Goal: Obtain resource: Obtain resource

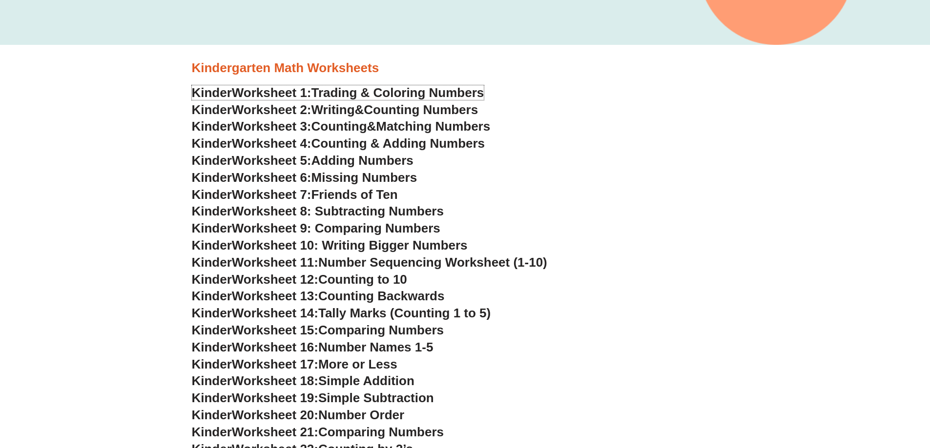
scroll to position [342, 0]
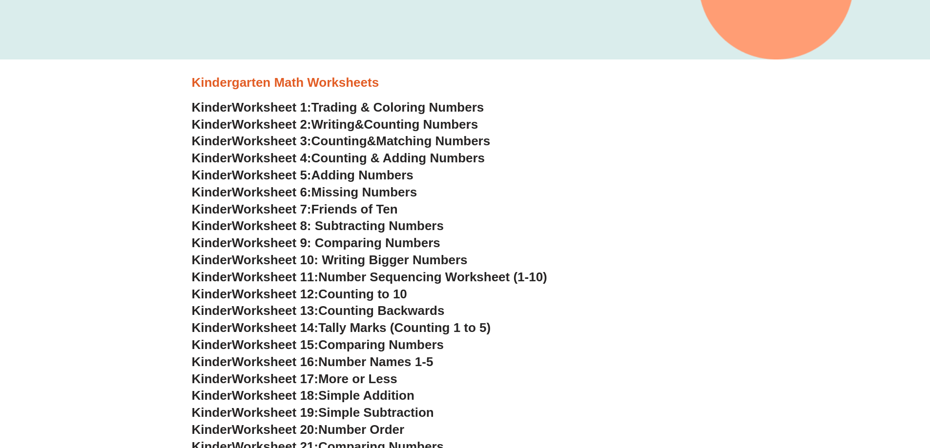
click at [420, 143] on span "Matching Numbers" at bounding box center [433, 141] width 114 height 15
click at [399, 159] on span "Counting & Adding Numbers" at bounding box center [398, 158] width 174 height 15
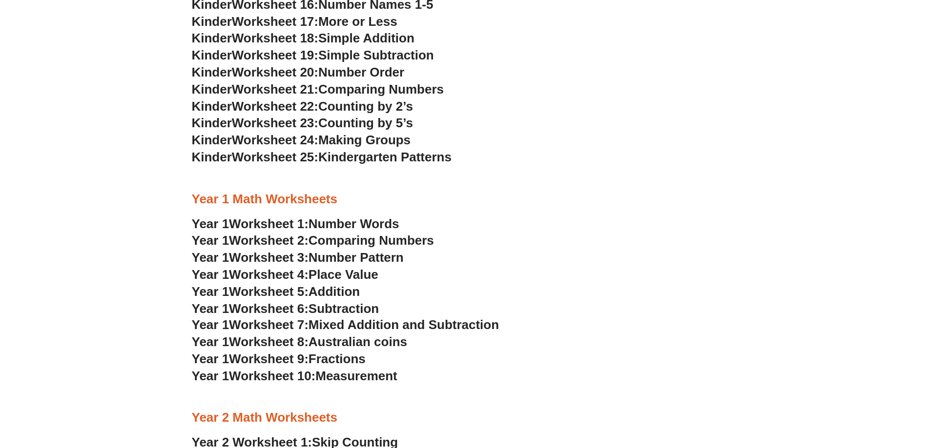
scroll to position [732, 0]
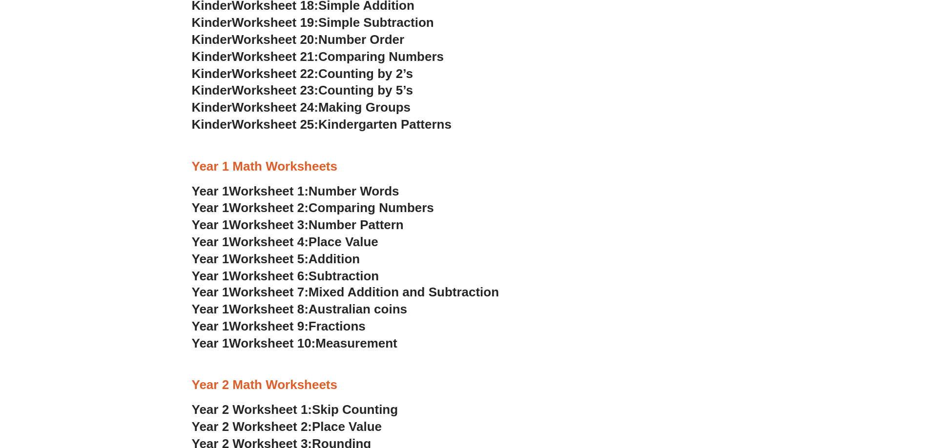
click at [298, 190] on span "Worksheet 1:" at bounding box center [269, 191] width 80 height 15
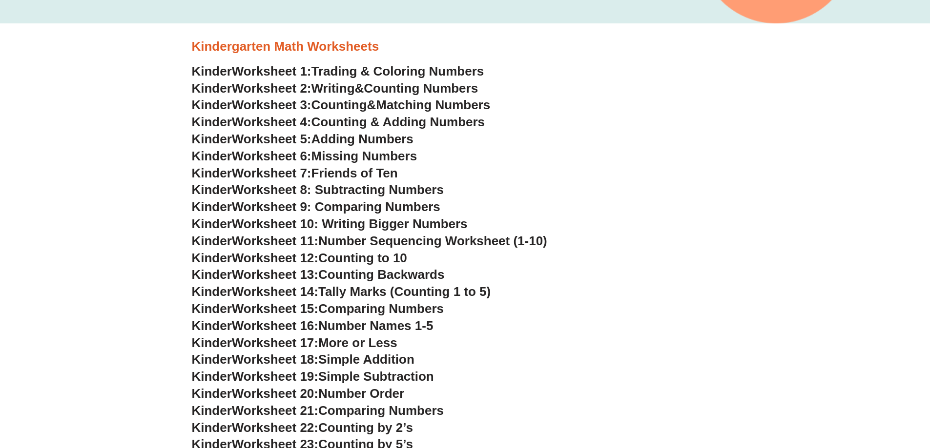
scroll to position [342, 0]
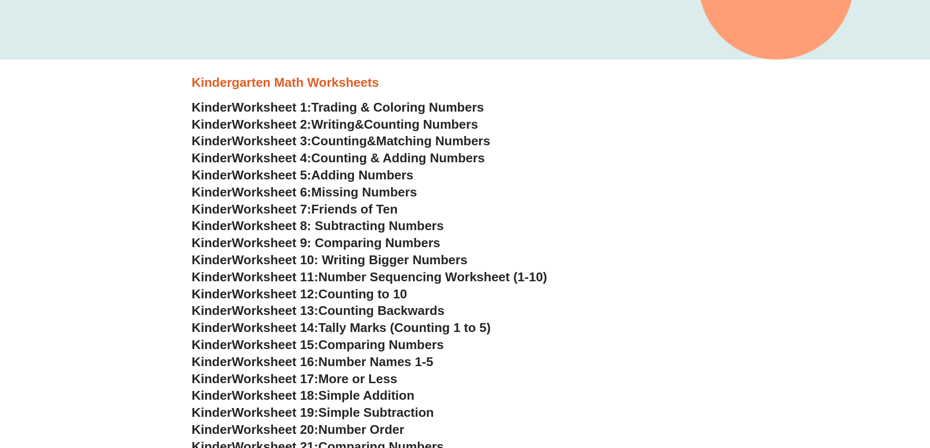
click at [267, 104] on span "Worksheet 1:" at bounding box center [272, 107] width 80 height 15
click at [378, 125] on span "Counting Numbers" at bounding box center [421, 124] width 114 height 15
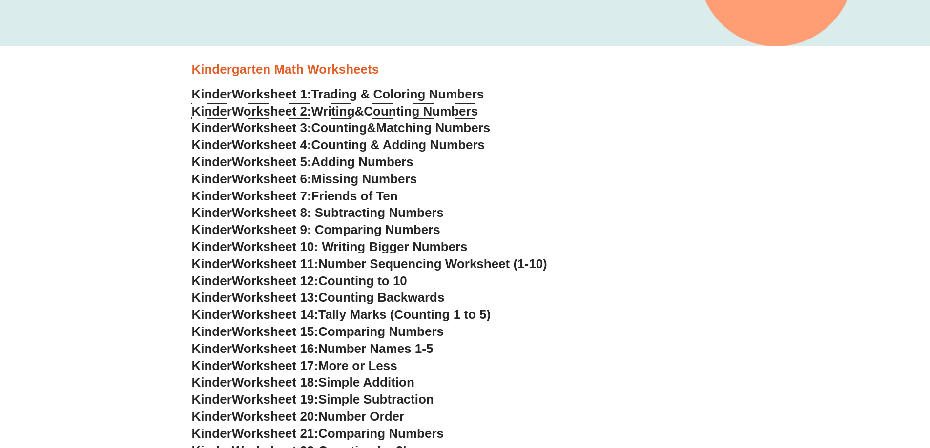
scroll to position [293, 0]
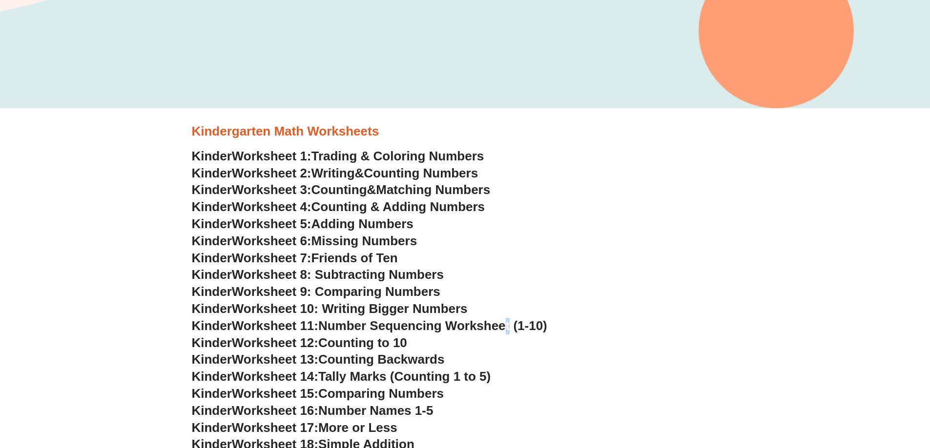
click at [514, 327] on span "Number Sequencing Worksheet (1-10)" at bounding box center [432, 326] width 229 height 15
drag, startPoint x: 457, startPoint y: 325, endPoint x: 447, endPoint y: 325, distance: 9.8
click at [456, 325] on span "Number Sequencing Worksheet (1-10)" at bounding box center [432, 326] width 229 height 15
drag, startPoint x: 257, startPoint y: 328, endPoint x: 376, endPoint y: 308, distance: 120.3
click at [260, 326] on span "Worksheet 11:" at bounding box center [275, 326] width 86 height 15
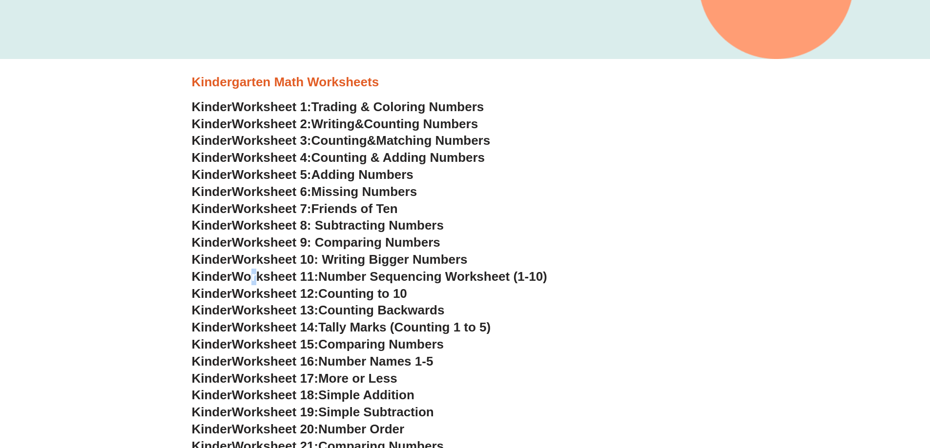
scroll to position [342, 0]
click at [369, 212] on span "Friends of Ten" at bounding box center [354, 209] width 86 height 15
click at [619, 204] on h3 "Kinder Worksheet 7: Friends of Ten" at bounding box center [465, 210] width 547 height 17
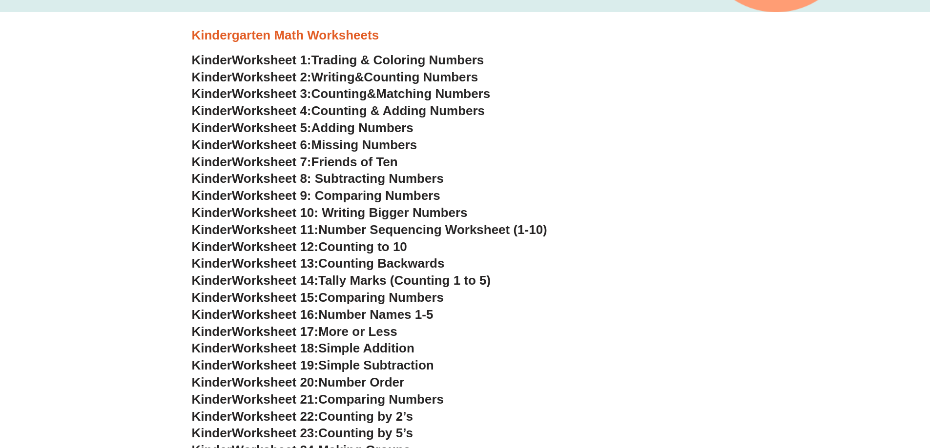
scroll to position [390, 0]
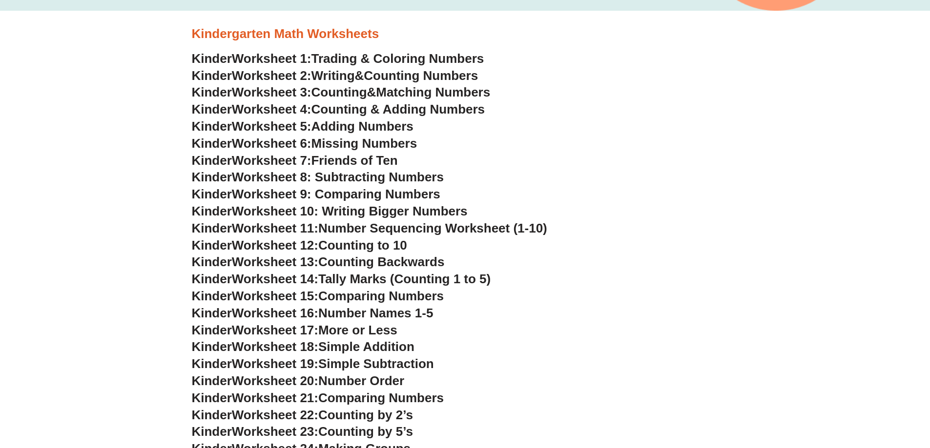
click at [395, 194] on span "Worksheet 9: Comparing Numbers" at bounding box center [336, 194] width 208 height 15
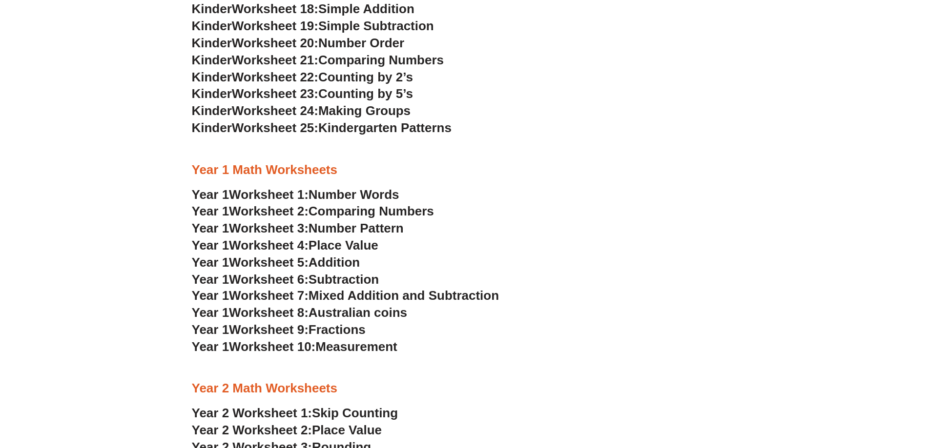
scroll to position [732, 0]
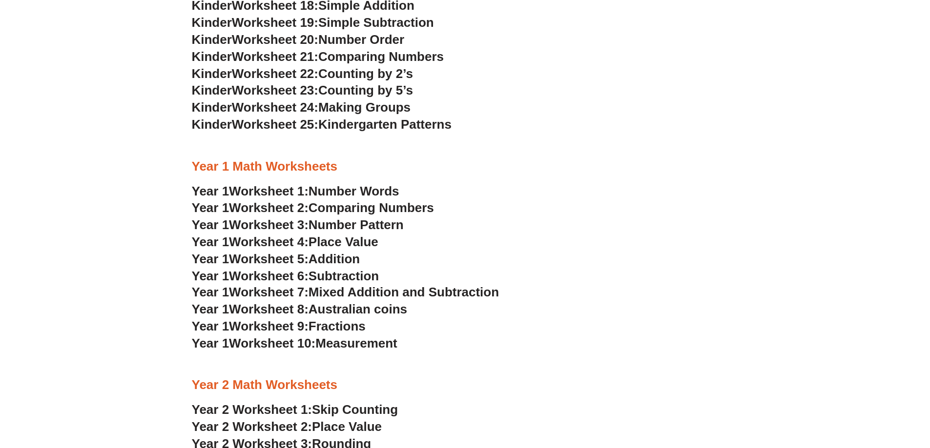
click at [271, 187] on span "Worksheet 1:" at bounding box center [269, 191] width 80 height 15
